Goal: Task Accomplishment & Management: Manage account settings

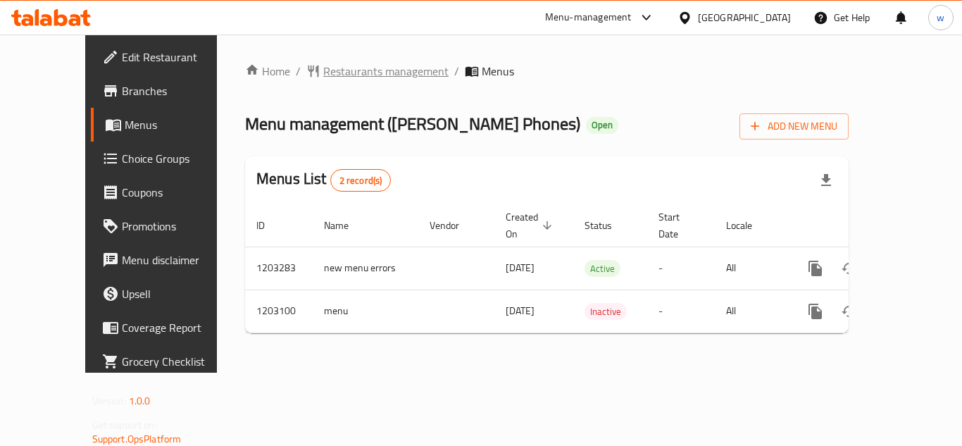
click at [323, 71] on span "Restaurants management" at bounding box center [385, 71] width 125 height 17
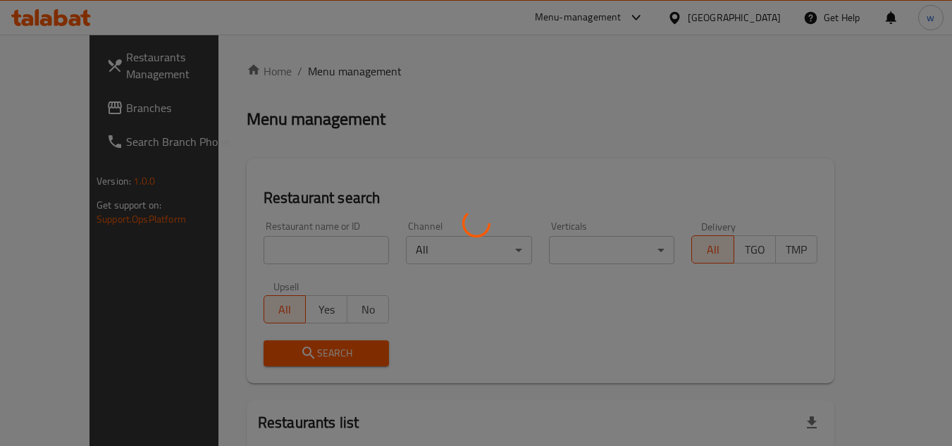
click at [345, 248] on div at bounding box center [476, 223] width 952 height 446
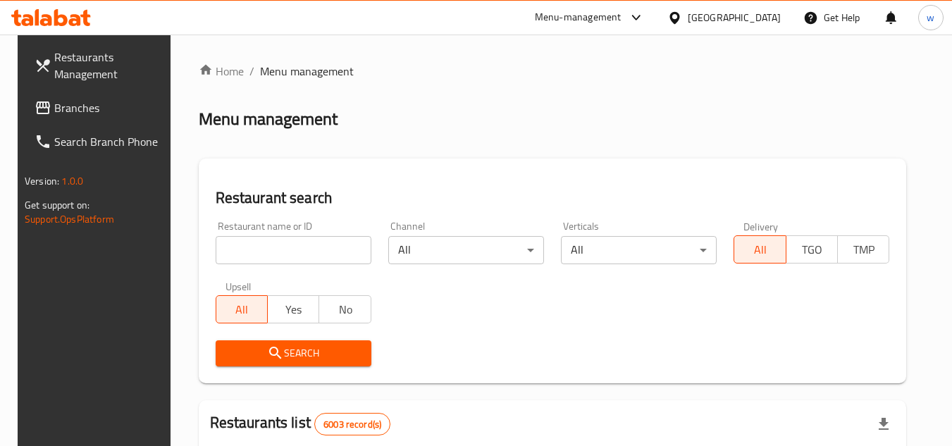
click at [345, 248] on div at bounding box center [476, 223] width 952 height 446
click at [345, 248] on input "search" at bounding box center [294, 250] width 156 height 28
paste input "669329"
type input "669329"
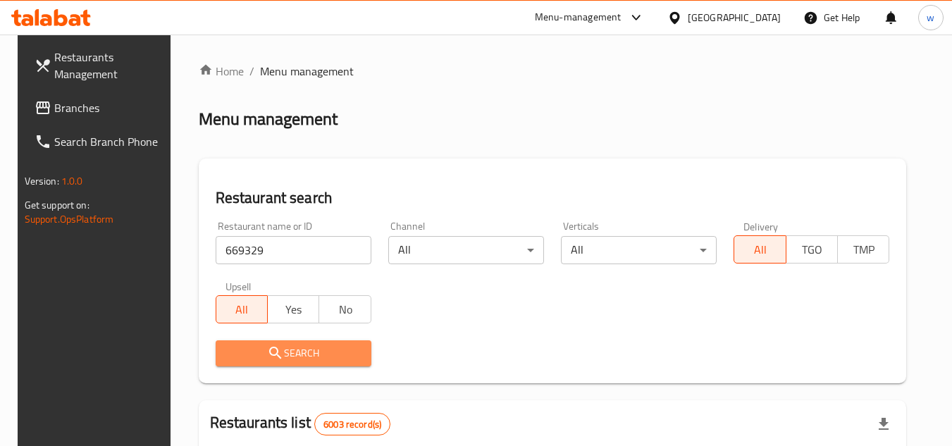
click at [304, 353] on span "Search" at bounding box center [293, 354] width 133 height 18
click at [304, 353] on div at bounding box center [476, 223] width 952 height 446
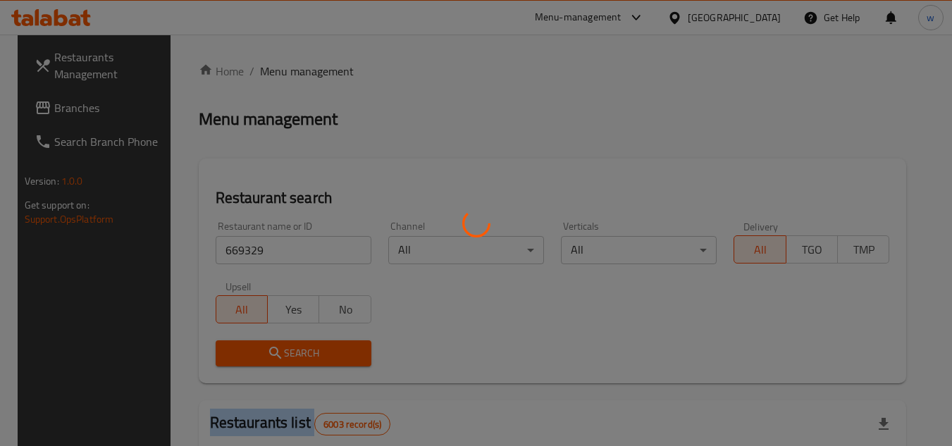
scroll to position [182, 0]
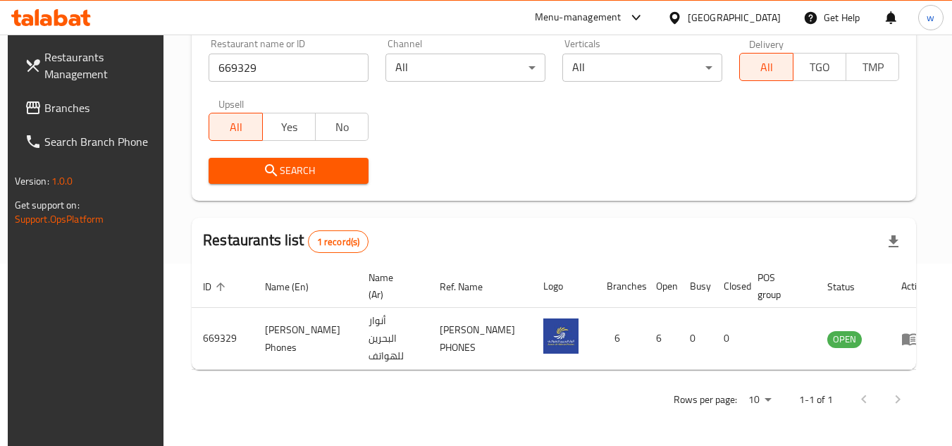
click at [528, 206] on div "Home / Menu management Menu management Restaurant search Restaurant name or ID …" at bounding box center [554, 149] width 724 height 538
